Goal: Check status: Check status

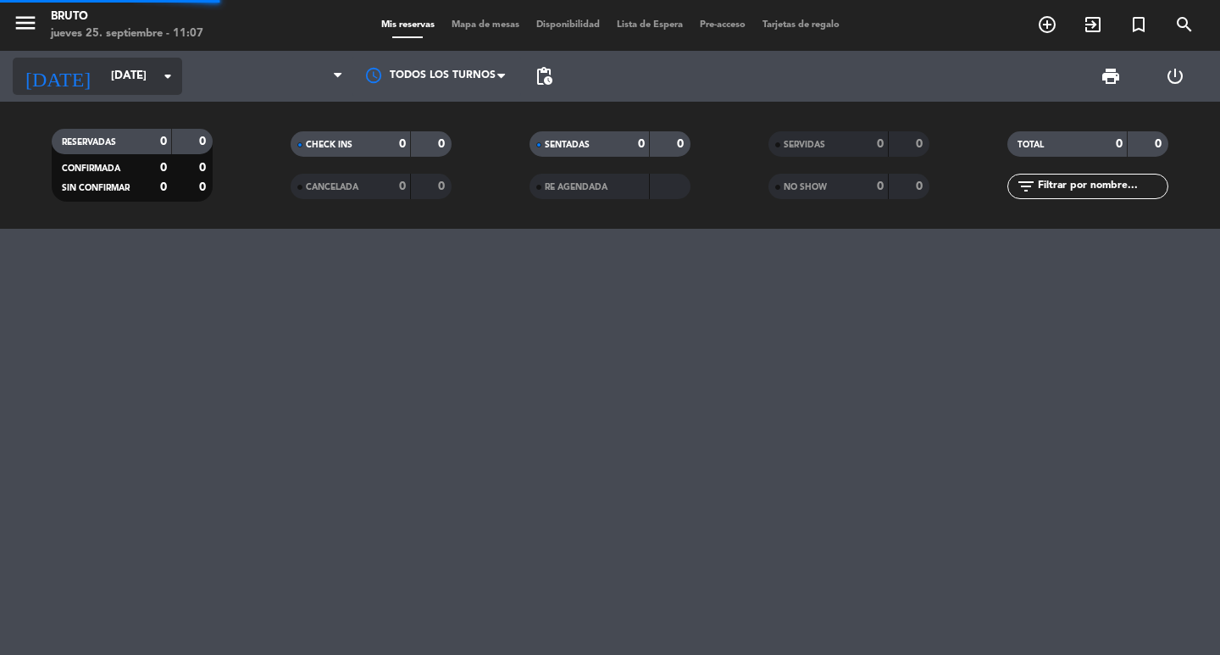
click at [108, 64] on input "[DATE]" at bounding box center [177, 76] width 149 height 31
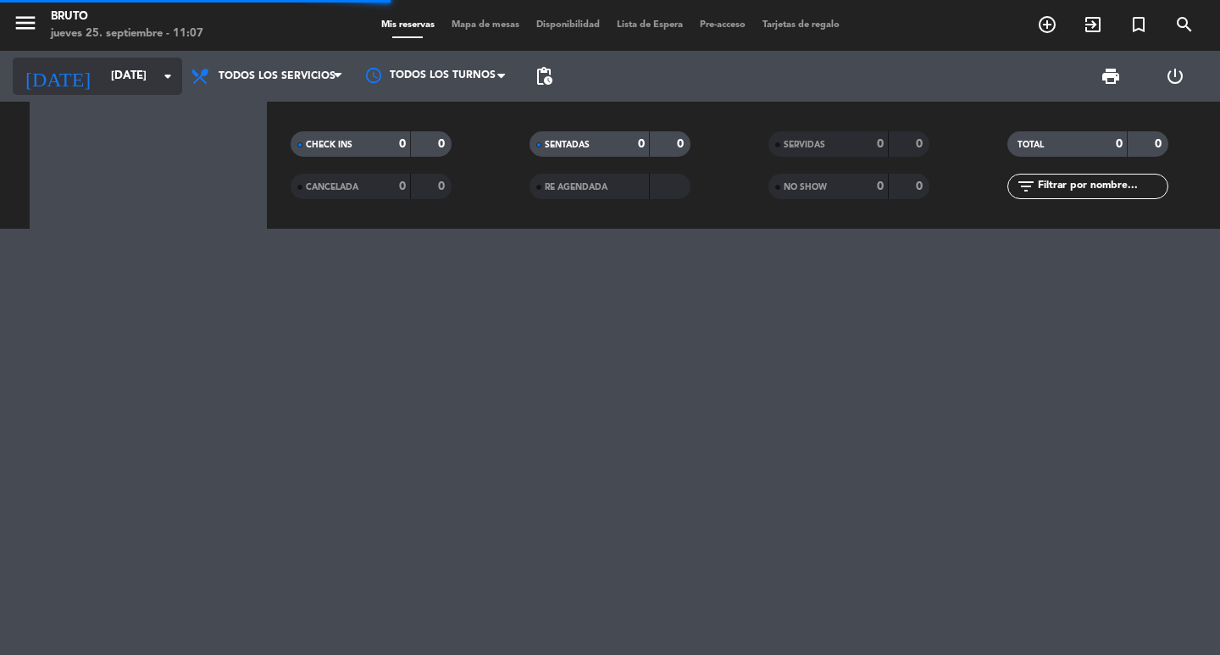
click at [136, 72] on input "[DATE]" at bounding box center [177, 76] width 149 height 31
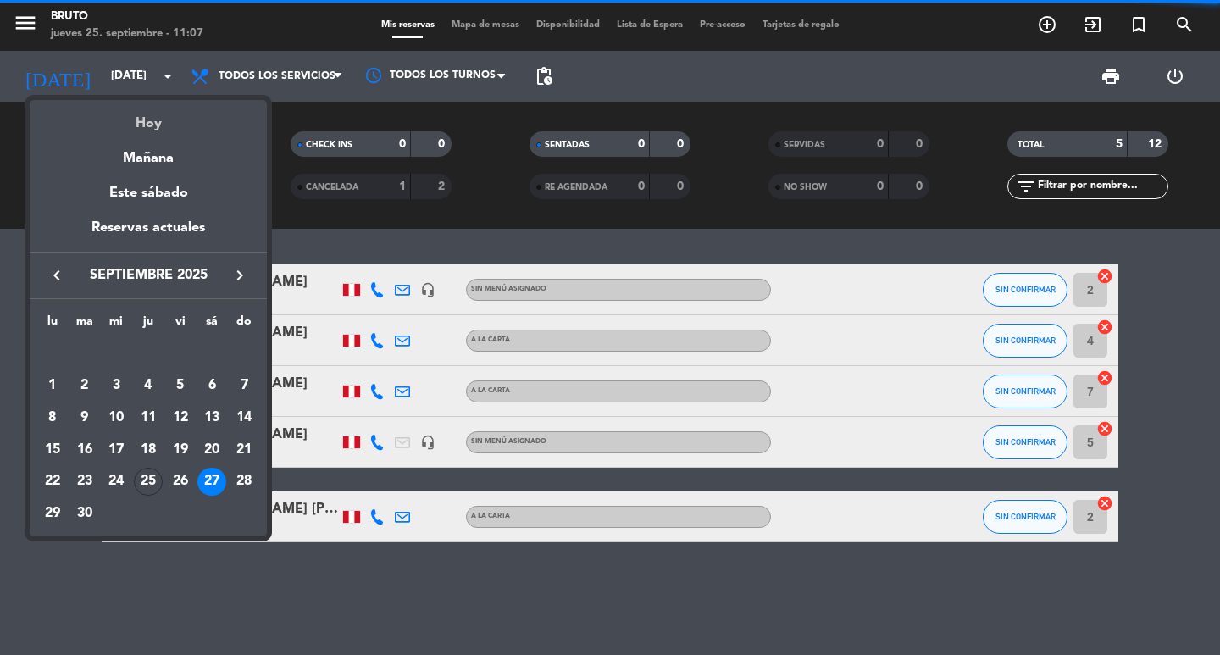
click at [155, 118] on div "Hoy" at bounding box center [148, 117] width 237 height 35
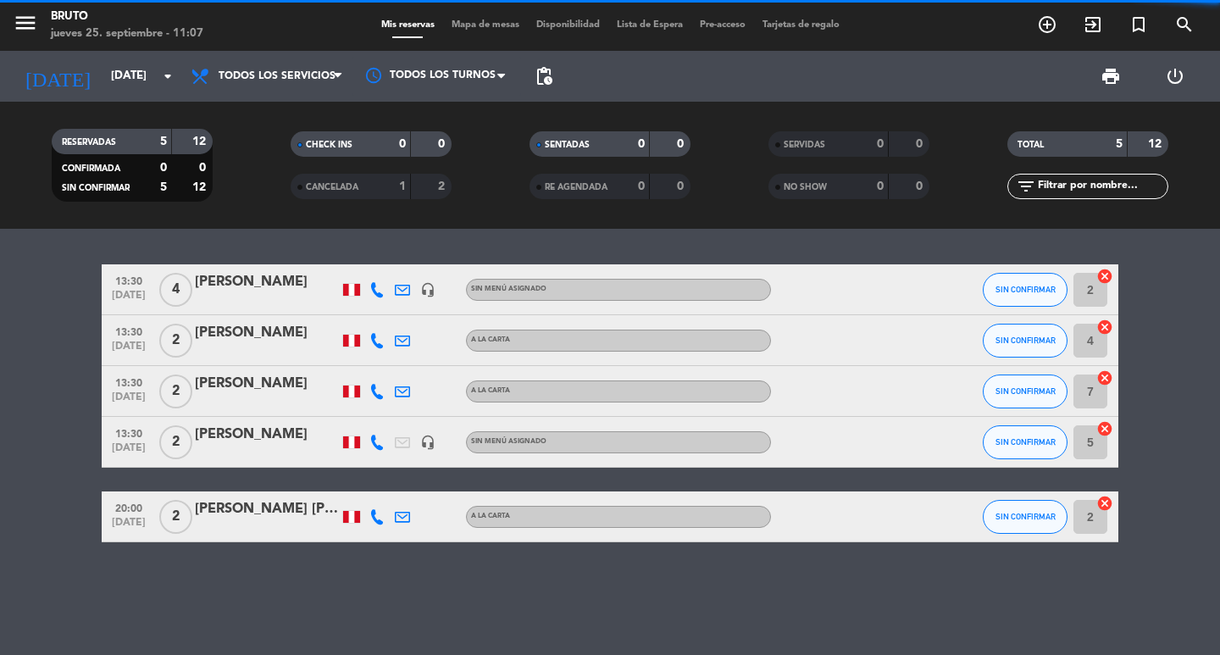
type input "[DEMOGRAPHIC_DATA][DATE]"
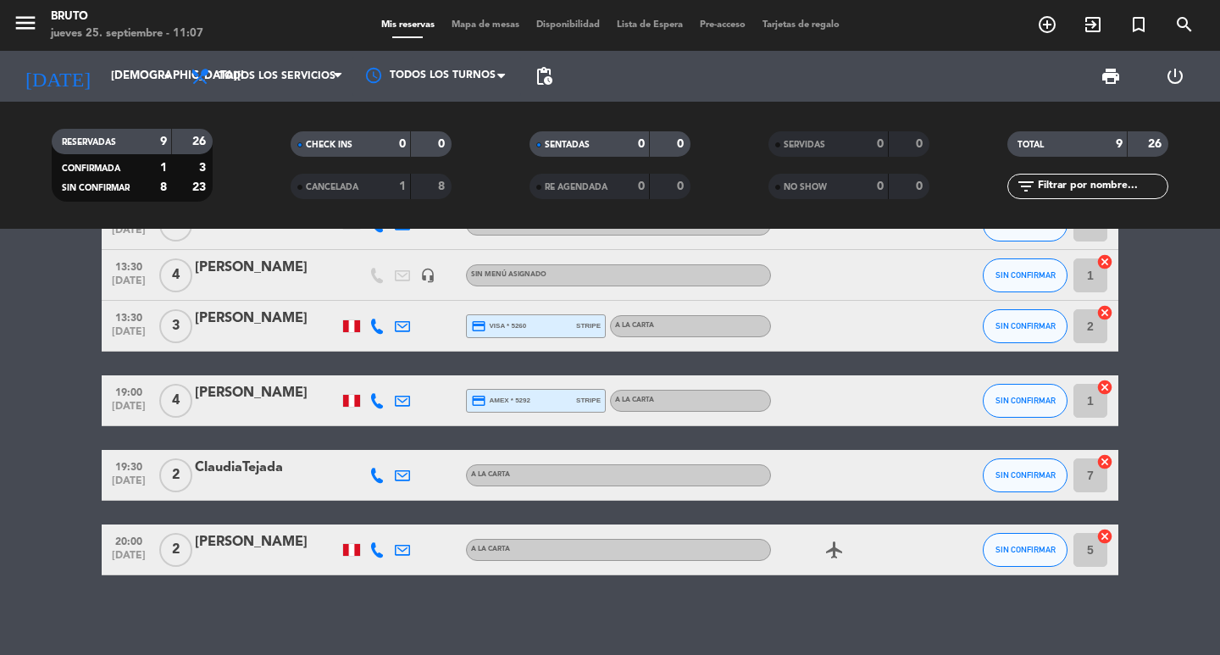
scroll to position [247, 0]
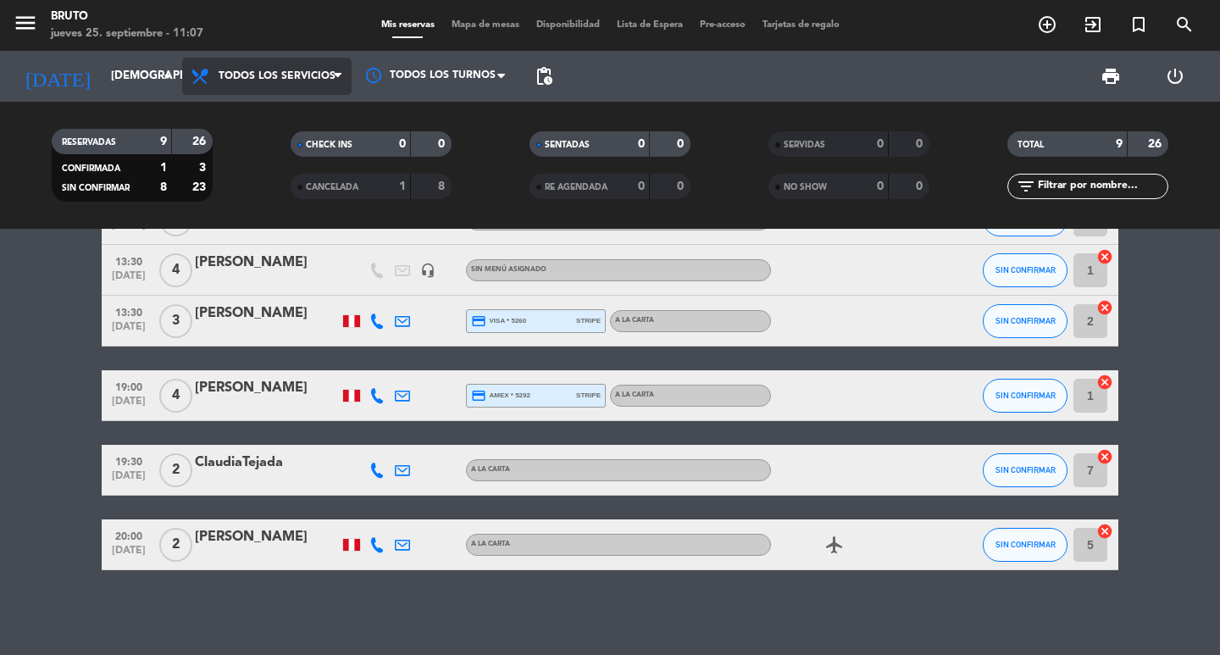
click at [266, 86] on span "Todos los servicios" at bounding box center [267, 76] width 170 height 37
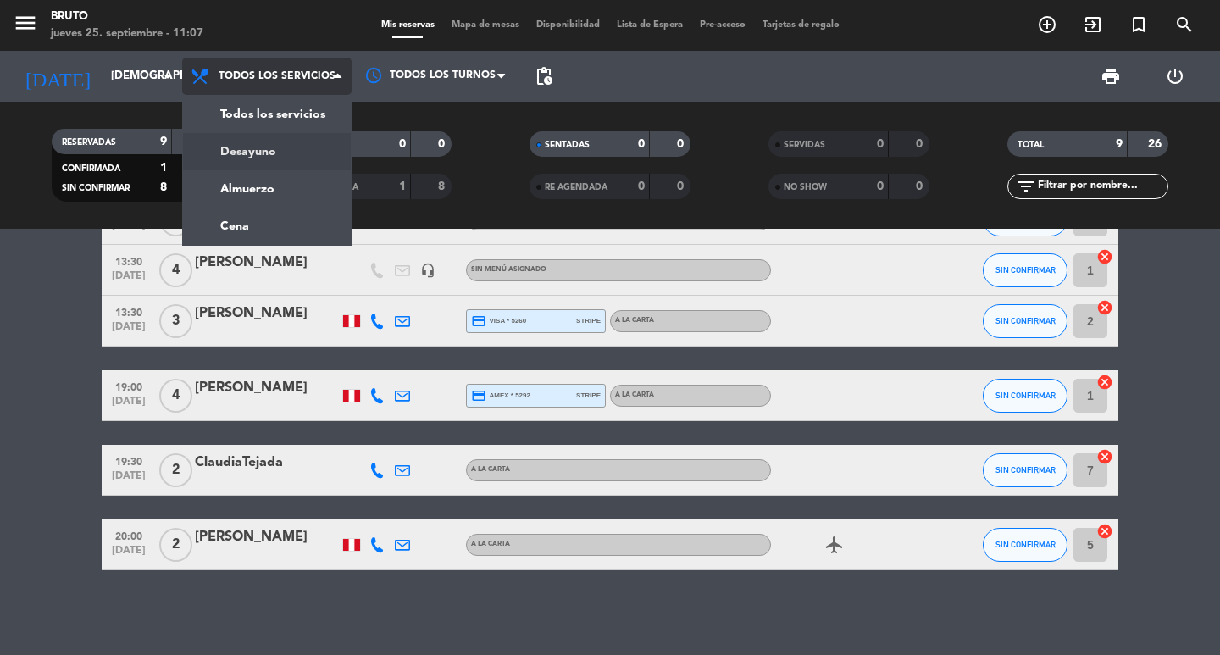
click at [278, 179] on div "menu Bruto [DATE] 25. septiembre - 11:07 Mis reservas Mapa de mesas Disponibili…" at bounding box center [610, 114] width 1220 height 229
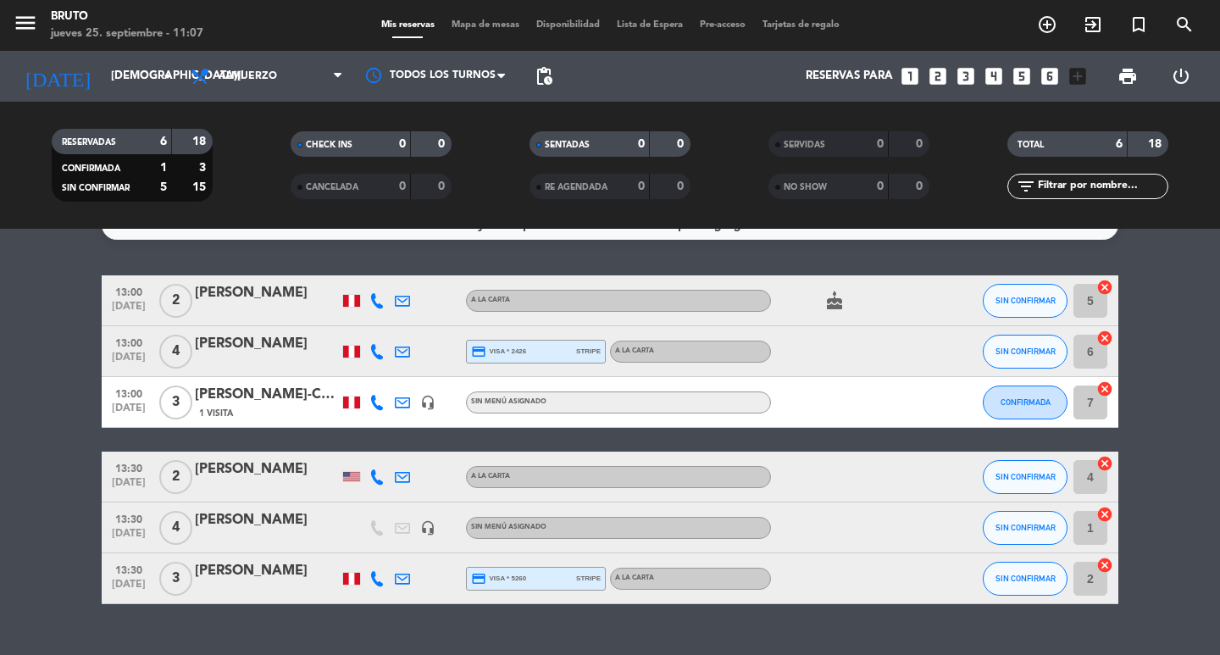
scroll to position [0, 0]
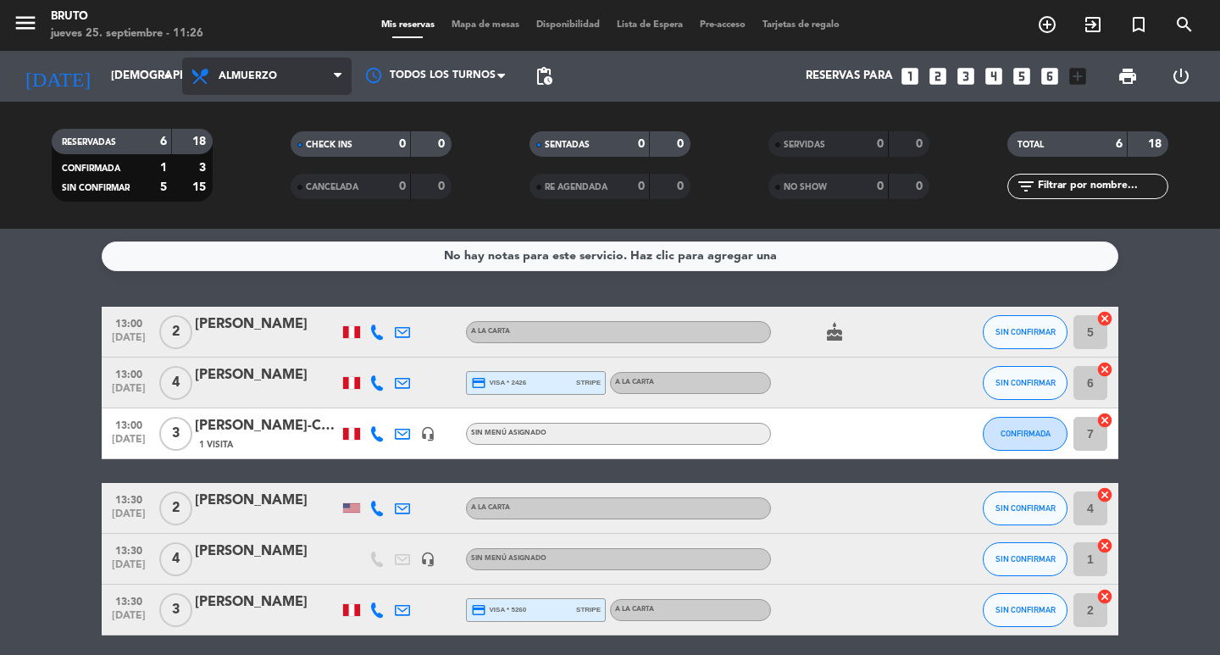
click at [291, 65] on span "Almuerzo" at bounding box center [267, 76] width 170 height 37
drag, startPoint x: 297, startPoint y: 185, endPoint x: 286, endPoint y: 91, distance: 94.7
click at [292, 188] on div "menu Bruto [DATE] 25. septiembre - 11:26 Mis reservas Mapa de mesas Disponibili…" at bounding box center [610, 114] width 1220 height 229
click at [291, 76] on span "Almuerzo" at bounding box center [267, 76] width 170 height 37
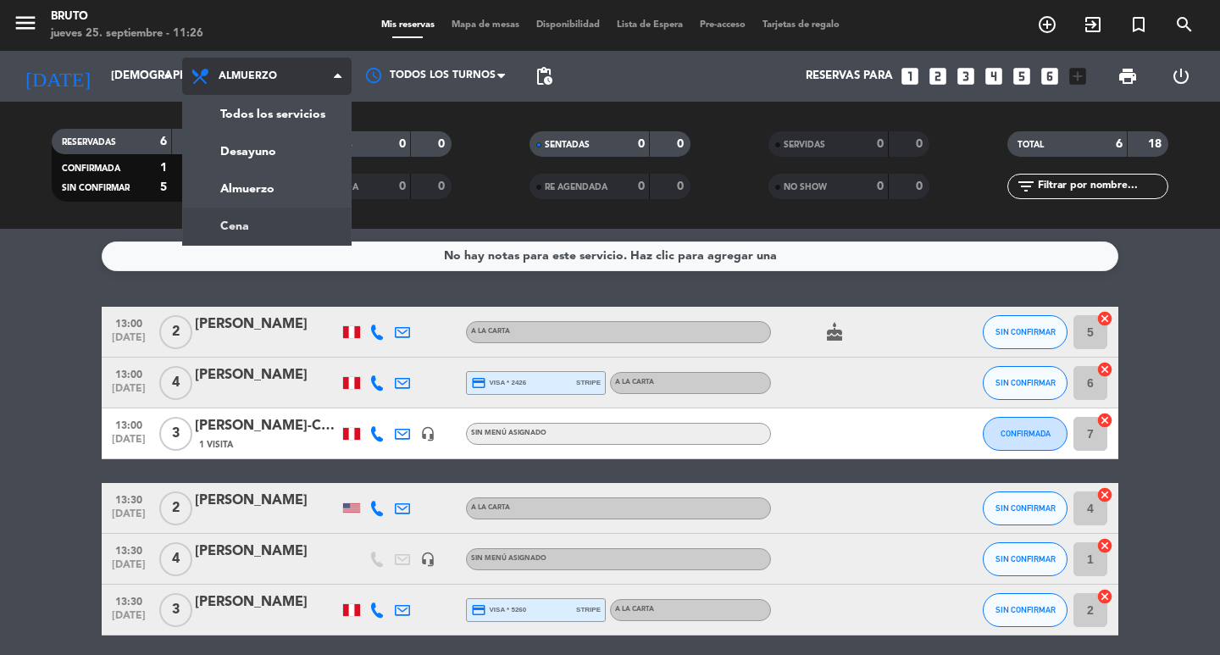
click at [284, 236] on ng-component "menu Bruto [DATE] 25. septiembre - 11:26 Mis reservas Mapa de mesas Disponibili…" at bounding box center [610, 327] width 1220 height 655
